Goal: Navigation & Orientation: Understand site structure

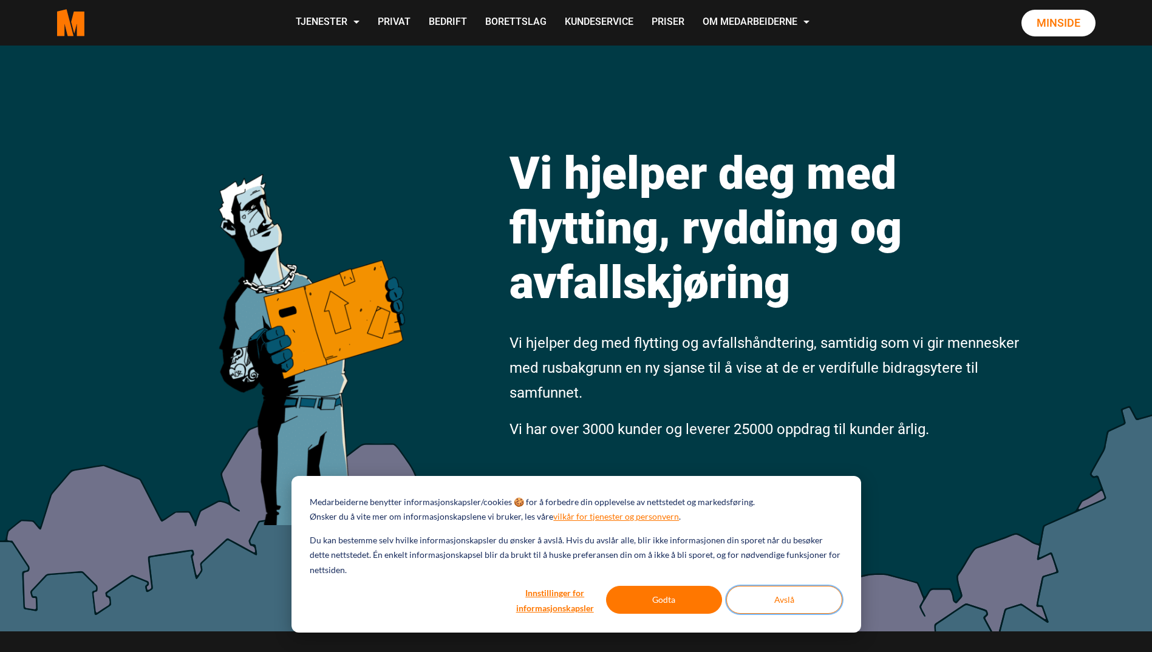
click at [794, 590] on button "Avslå" at bounding box center [784, 600] width 116 height 28
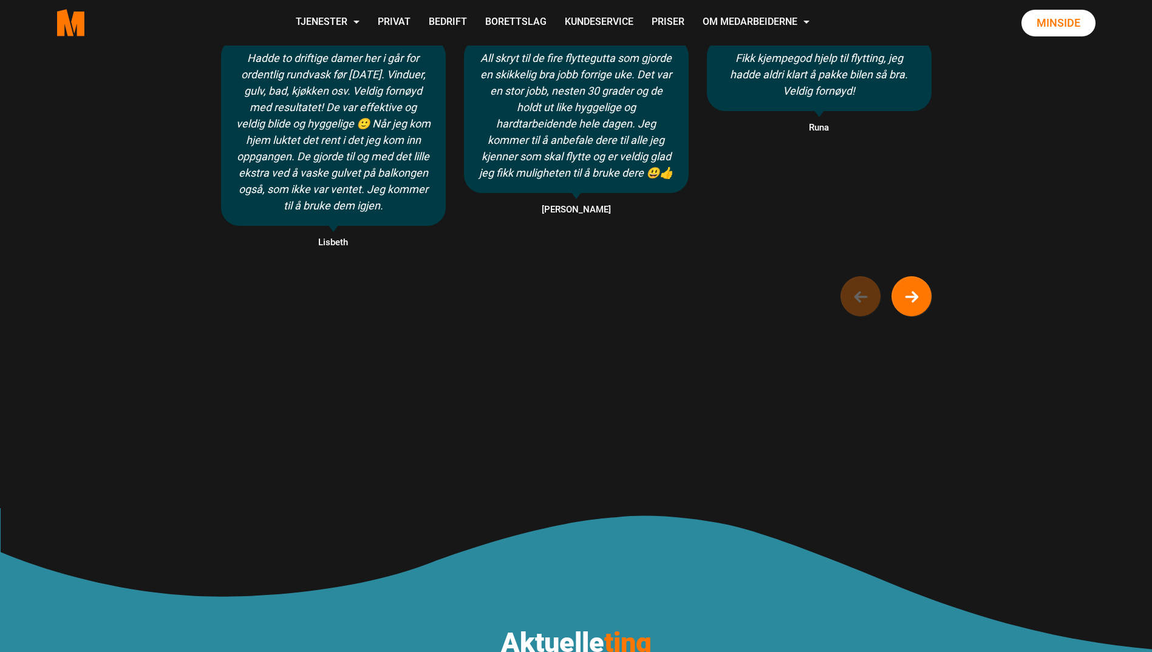
scroll to position [789, 0]
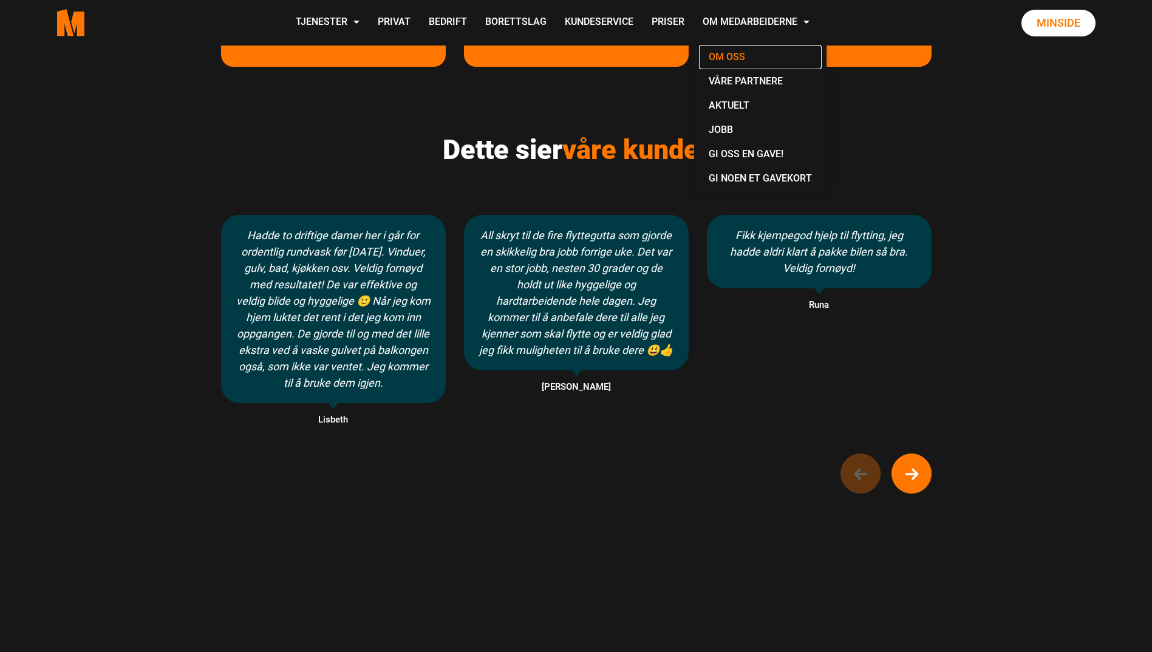
click at [720, 55] on link "Om oss" at bounding box center [760, 57] width 123 height 24
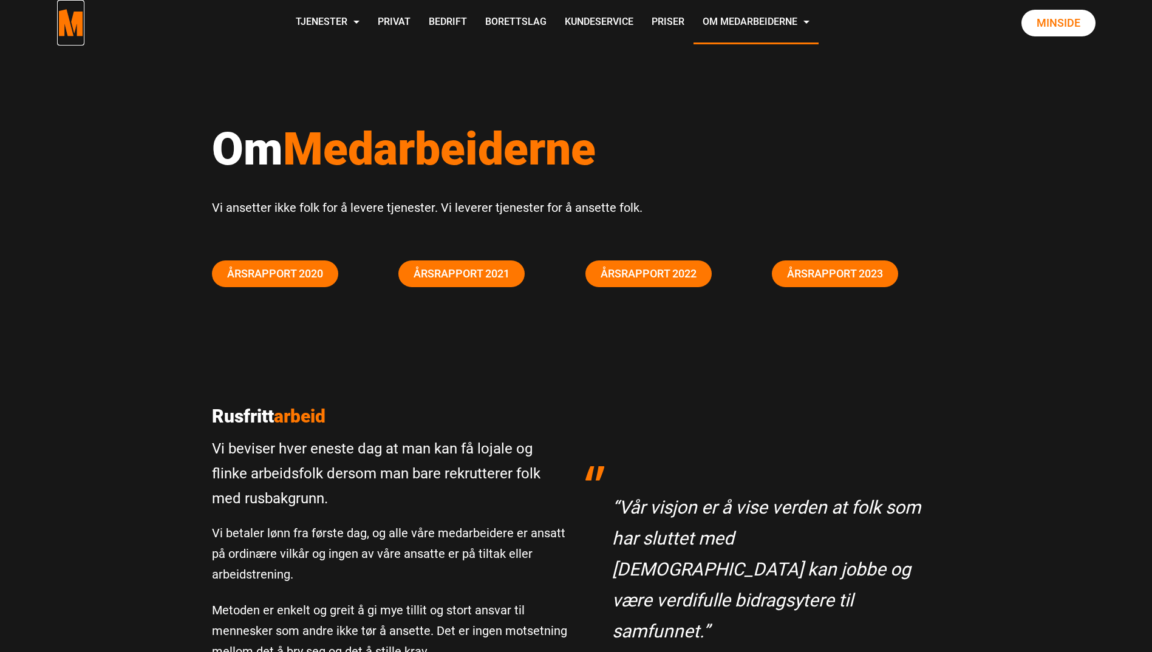
click at [75, 26] on polygon "Medarbeiderne start page" at bounding box center [77, 24] width 13 height 25
